Goal: Navigation & Orientation: Go to known website

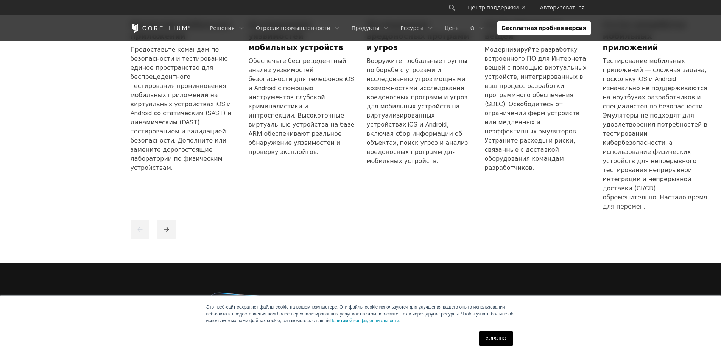
scroll to position [568, 0]
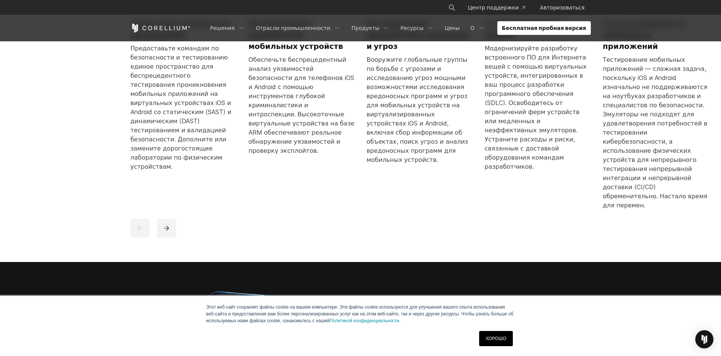
click at [496, 338] on font "ХОРОШО" at bounding box center [496, 338] width 20 height 5
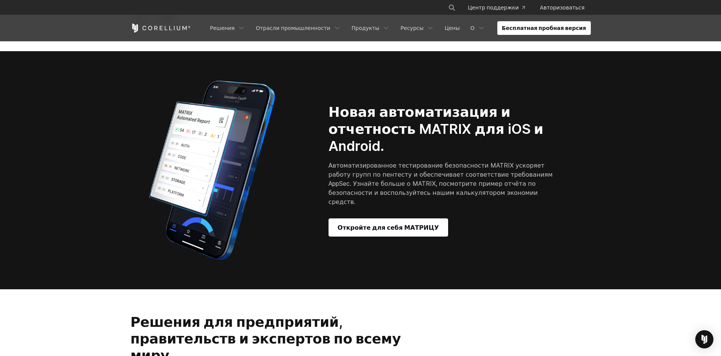
scroll to position [795, 0]
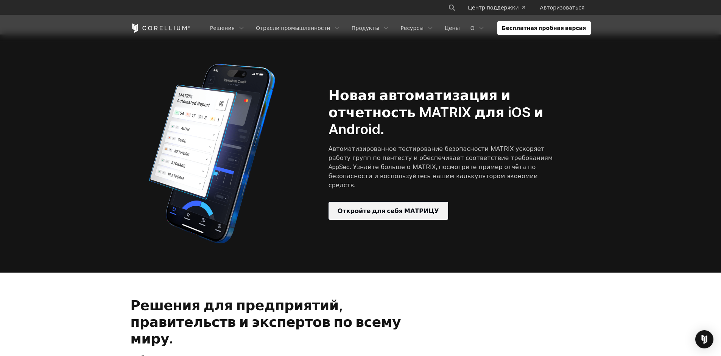
click at [405, 201] on link "Откройте для себя МАТРИЦУ" at bounding box center [389, 210] width 120 height 18
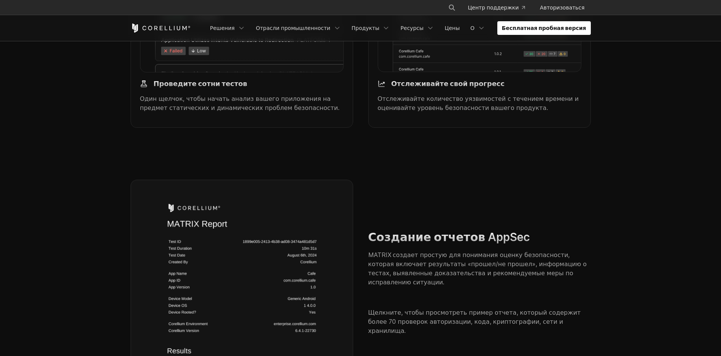
scroll to position [1098, 0]
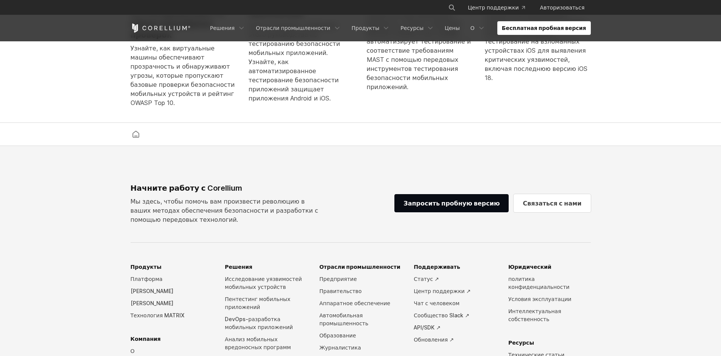
scroll to position [1983, 0]
